Goal: Task Accomplishment & Management: Use online tool/utility

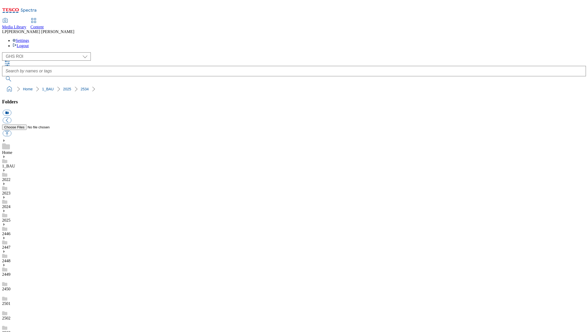
select select "flare-ghs-roi"
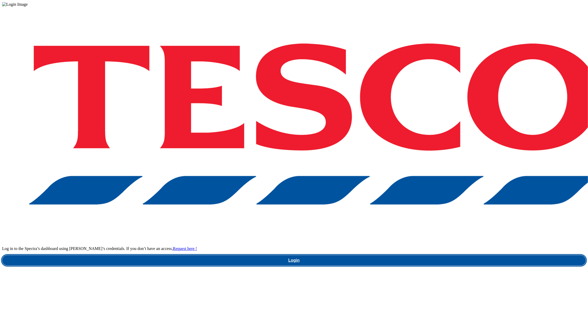
click at [394, 255] on link "Login" at bounding box center [293, 260] width 583 height 10
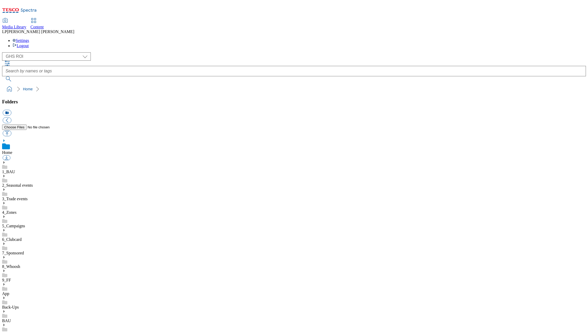
select select "flare-ghs-roi"
click at [6, 161] on icon at bounding box center [4, 163] width 4 height 4
click at [5, 216] on use at bounding box center [3, 217] width 1 height 3
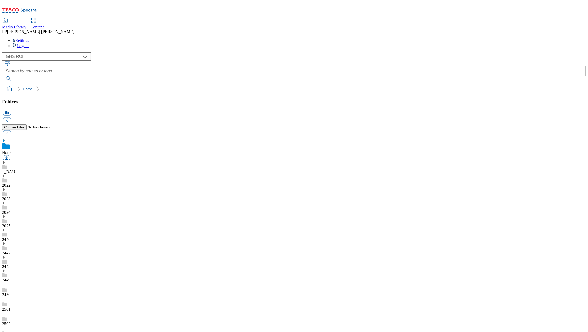
scroll to position [0, 0]
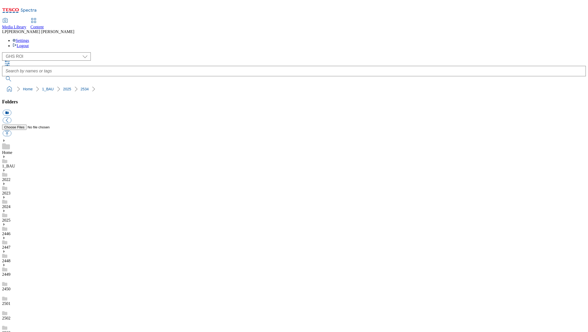
scroll to position [44, 0]
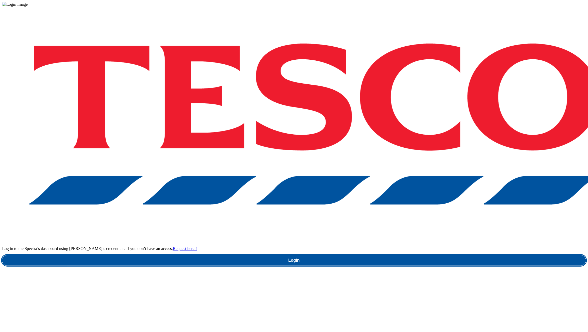
click at [430, 255] on link "Login" at bounding box center [293, 260] width 583 height 10
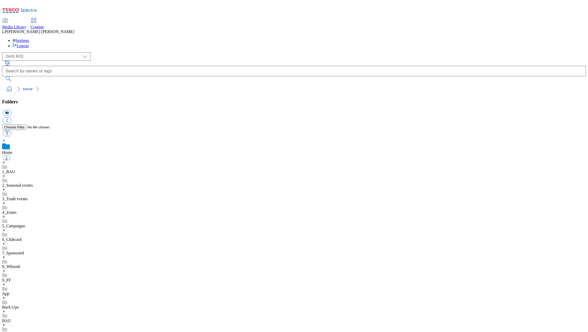
select select "flare-ghs-roi"
click at [6, 161] on icon at bounding box center [4, 163] width 4 height 4
click at [6, 215] on icon at bounding box center [4, 217] width 4 height 4
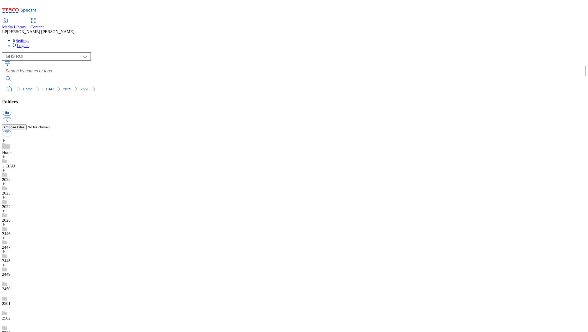
click at [6, 155] on icon at bounding box center [4, 157] width 4 height 4
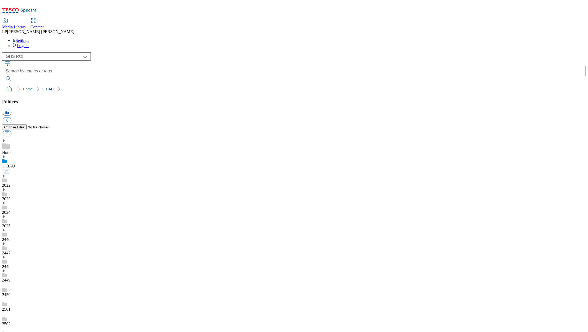
scroll to position [169, 0]
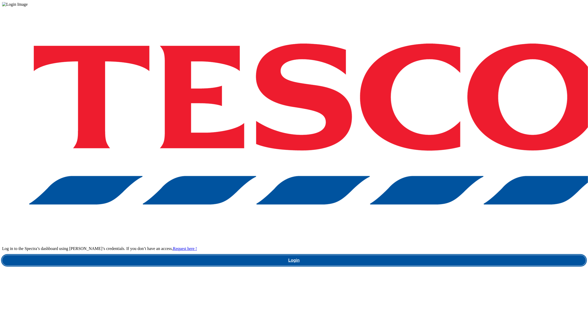
click at [427, 255] on link "Login" at bounding box center [293, 260] width 583 height 10
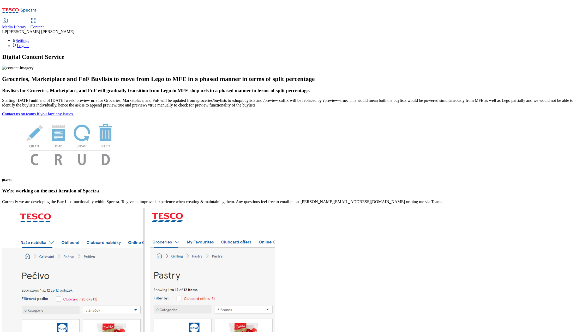
click at [37, 17] on icon at bounding box center [34, 20] width 6 height 6
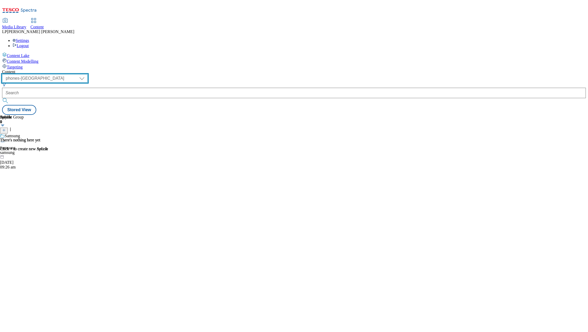
click at [88, 74] on select "dotcom-cz dotcom-hu dotcom-sk fnf-uk ghs-roi ghs-uk group-comms ighs-cz ighs-hu…" at bounding box center [45, 78] width 86 height 8
select select "ghs-roi"
click at [68, 74] on select "dotcom-cz dotcom-hu dotcom-sk fnf-uk ghs-roi ghs-uk group-comms ighs-cz ighs-hu…" at bounding box center [45, 78] width 86 height 8
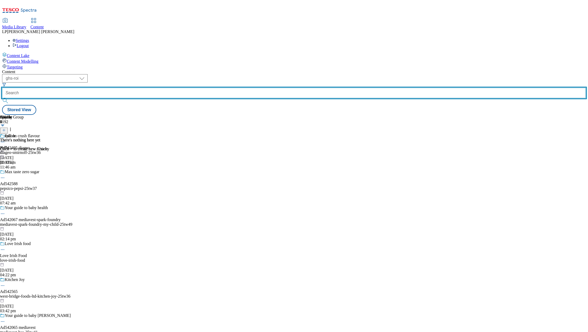
click at [153, 88] on input "text" at bounding box center [293, 93] width 583 height 10
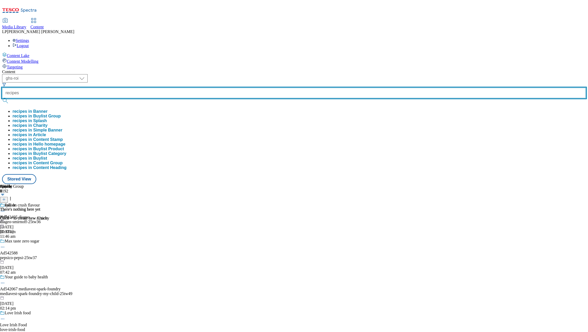
click at [2, 98] on button "submit" at bounding box center [5, 100] width 7 height 5
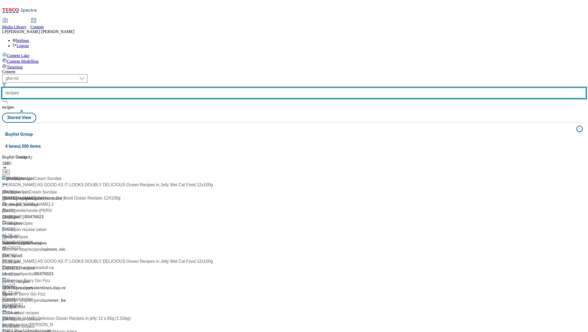
drag, startPoint x: 149, startPoint y: 41, endPoint x: 106, endPoint y: 39, distance: 43.1
click at [106, 74] on div "( optional ) dotcom-cz dotcom-hu dotcom-sk fnf-uk ghs-roi ghs-uk group-comms ig…" at bounding box center [293, 93] width 583 height 39
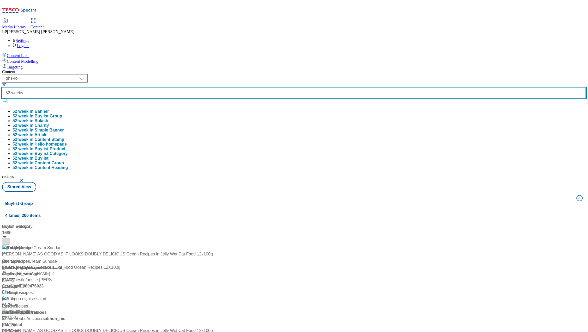
type input "52 weeks"
click at [2, 98] on button "submit" at bounding box center [5, 100] width 7 height 5
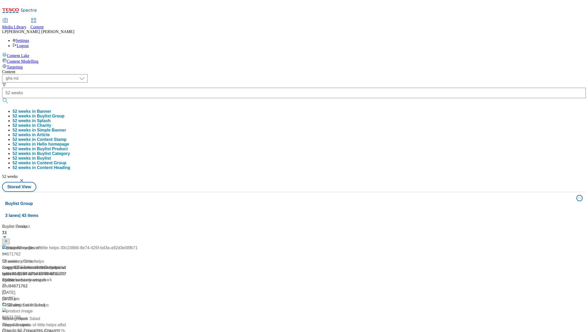
click at [148, 70] on div "Content ( optional ) dotcom-cz dotcom-hu dotcom-sk fnf-uk ghs-roi ghs-uk group-…" at bounding box center [293, 245] width 583 height 350
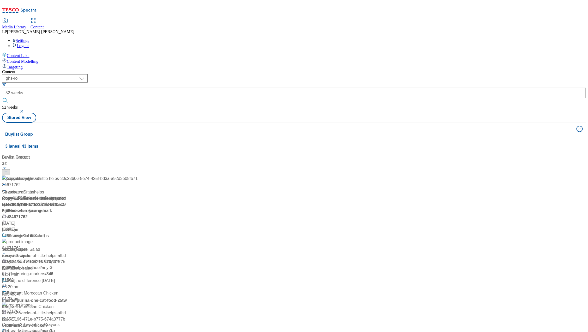
click at [66, 196] on span "/ copy-52-weeks-of-little-helps-afbdcc86-5196-471e-b775-674a3777b6dc" at bounding box center [34, 204] width 64 height 17
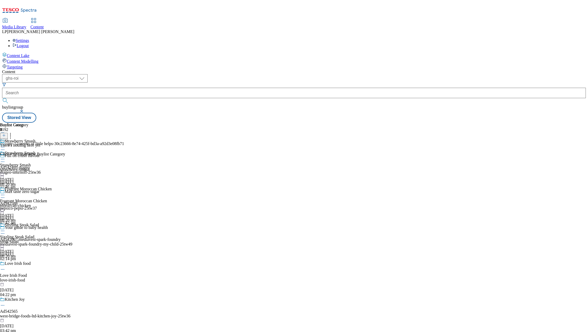
scroll to position [141, 0]
click at [113, 278] on div "love-irish-food" at bounding box center [62, 280] width 124 height 5
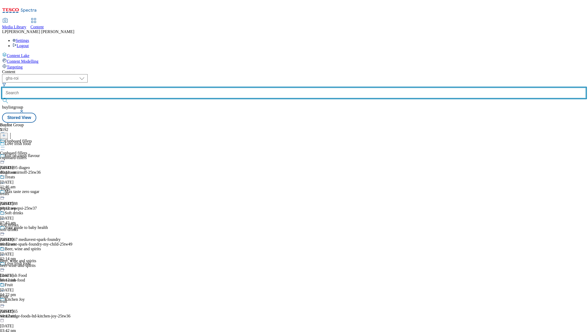
click at [151, 88] on input "text" at bounding box center [293, 93] width 583 height 10
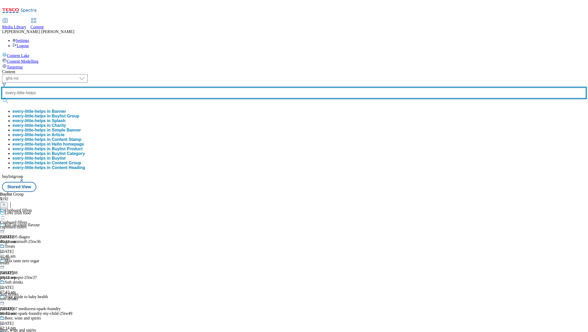
type input "every-little-helps"
click at [2, 98] on button "submit" at bounding box center [5, 100] width 7 height 5
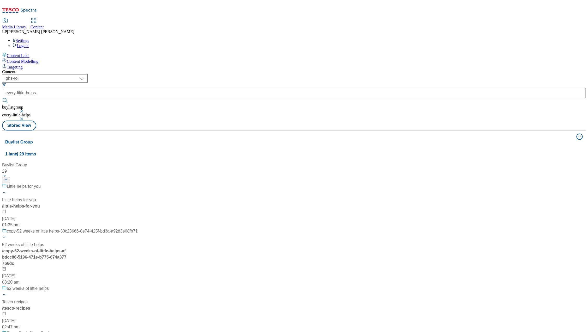
click at [124, 203] on div "/ little-helps-for-you" at bounding box center [70, 206] width 136 height 6
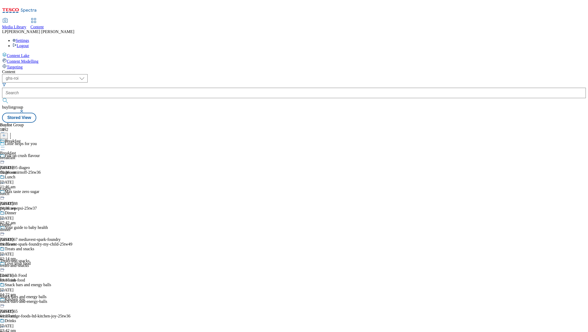
scroll to position [32, 0]
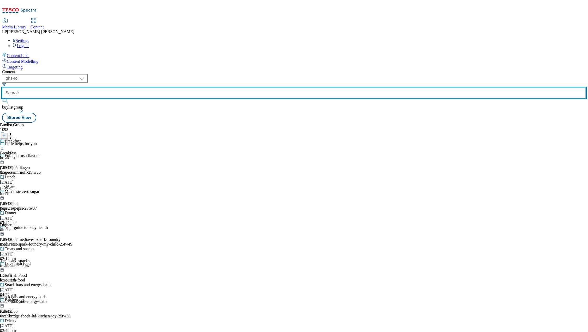
click at [158, 88] on input "text" at bounding box center [293, 93] width 583 height 10
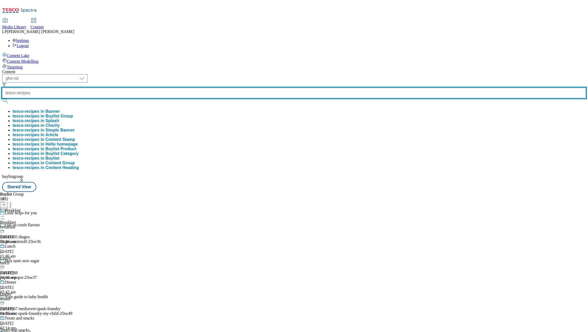
type input "tesco-recipes"
click at [2, 98] on button "submit" at bounding box center [5, 100] width 7 height 5
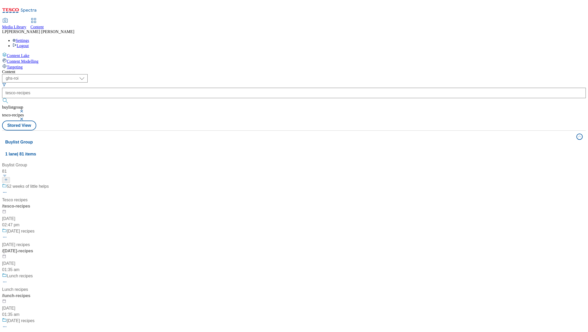
click at [67, 203] on div "/ tesco-recipes" at bounding box center [34, 206] width 65 height 6
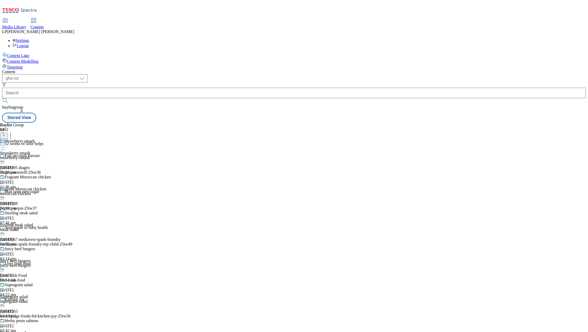
click at [51, 156] on div "strawberry-smash" at bounding box center [25, 158] width 51 height 5
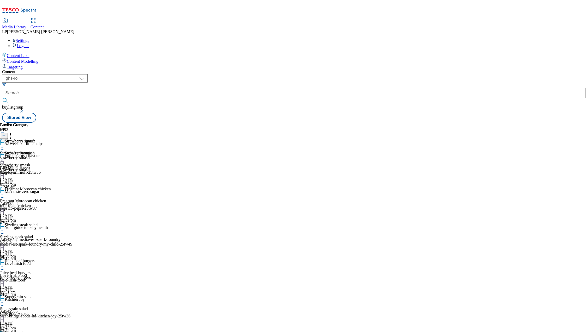
click at [3, 159] on circle at bounding box center [2, 159] width 1 height 1
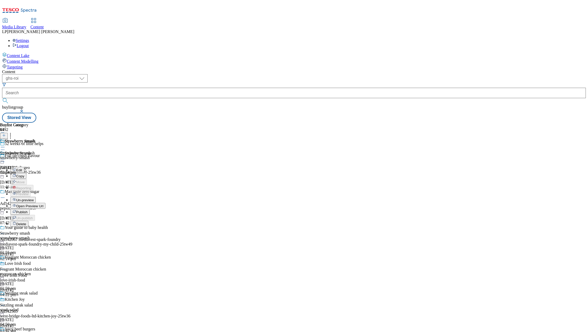
click at [43, 204] on span "Open Preview Url" at bounding box center [29, 206] width 27 height 4
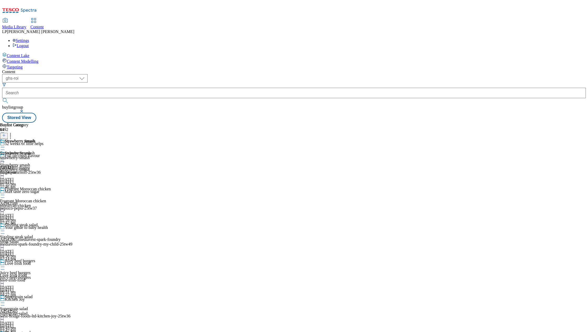
click at [51, 151] on div "Strawberry smash Strawberry smash strawberry-smash [DATE] 01:55 pm" at bounding box center [25, 169] width 51 height 36
click at [5, 157] on icon at bounding box center [2, 159] width 5 height 5
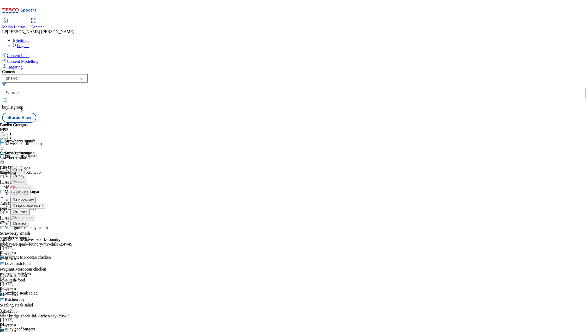
click at [22, 168] on span "Edit" at bounding box center [19, 170] width 6 height 4
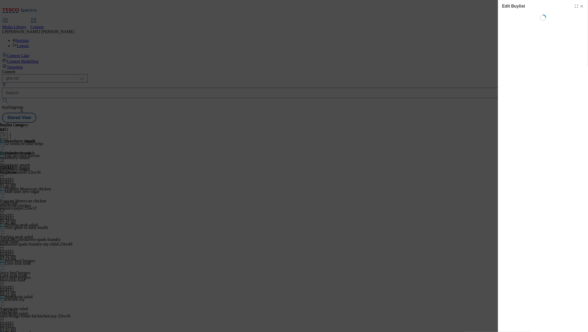
select select "evergreen"
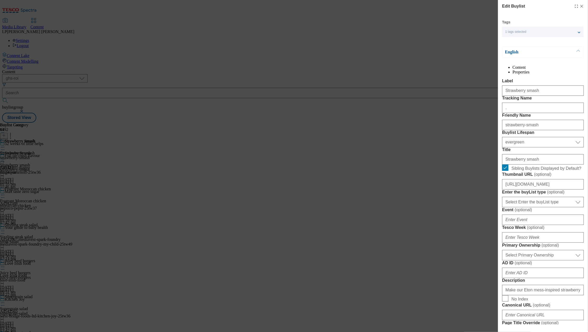
select select "Meal"
click at [538, 165] on input "Strawberry smash" at bounding box center [543, 159] width 82 height 10
